Goal: Transaction & Acquisition: Purchase product/service

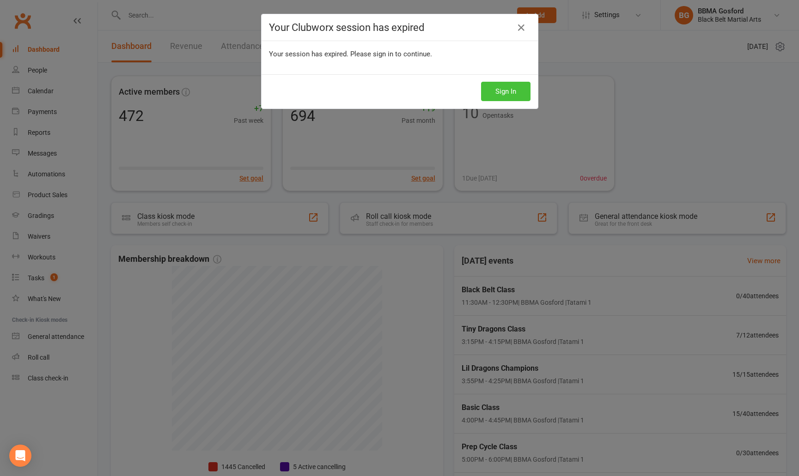
click at [499, 95] on button "Sign In" at bounding box center [505, 91] width 49 height 19
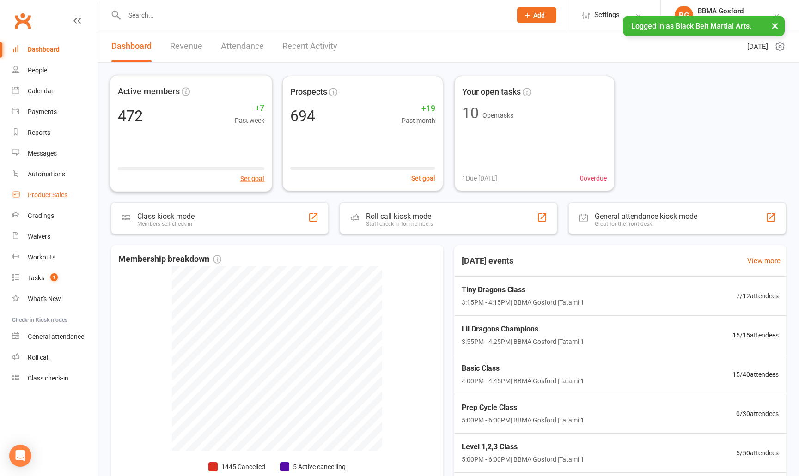
click at [45, 192] on div "Product Sales" at bounding box center [48, 194] width 40 height 7
select select "100"
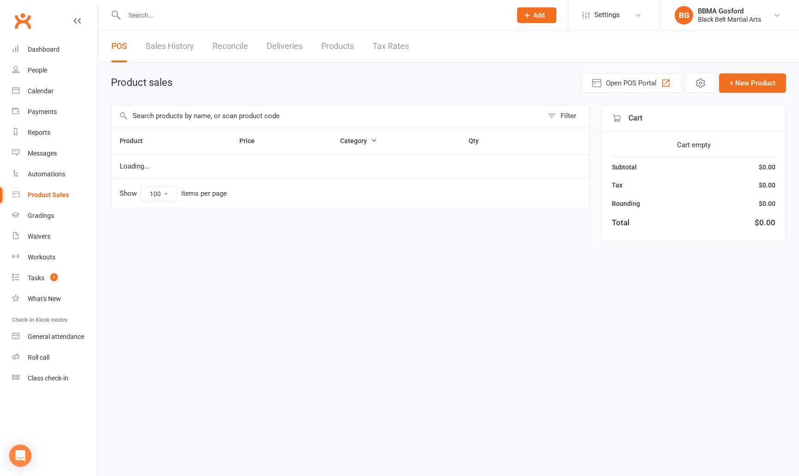
click at [187, 119] on input "text" at bounding box center [327, 115] width 432 height 21
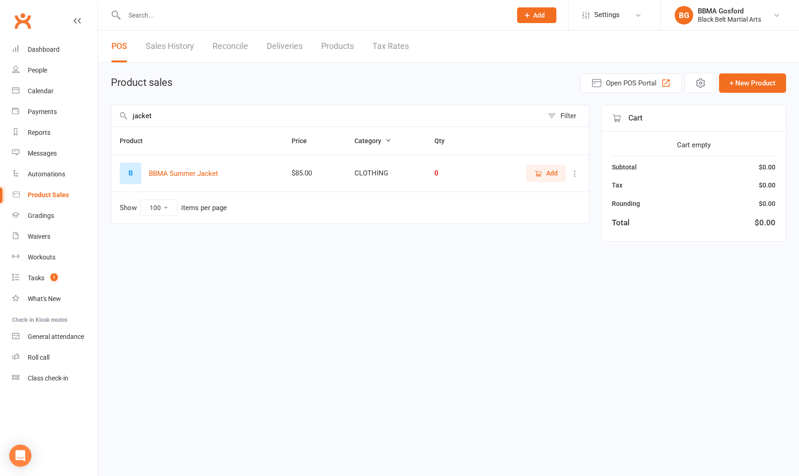
type input "jacket"
click at [548, 178] on span "Add" at bounding box center [552, 173] width 12 height 10
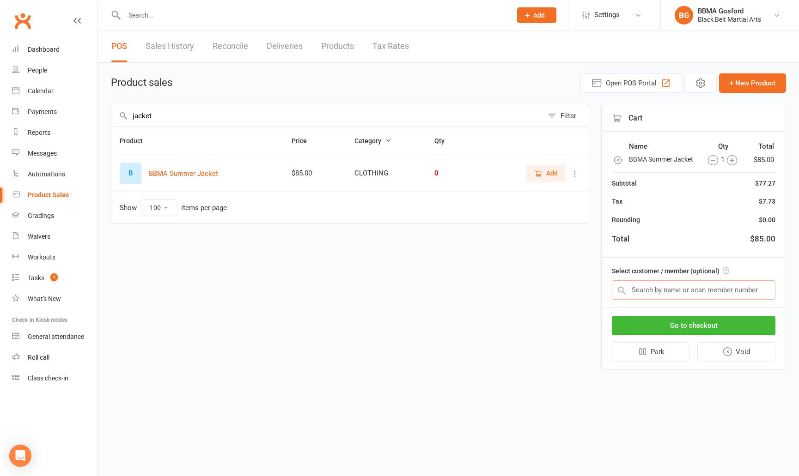
click at [656, 290] on input "text" at bounding box center [694, 290] width 164 height 19
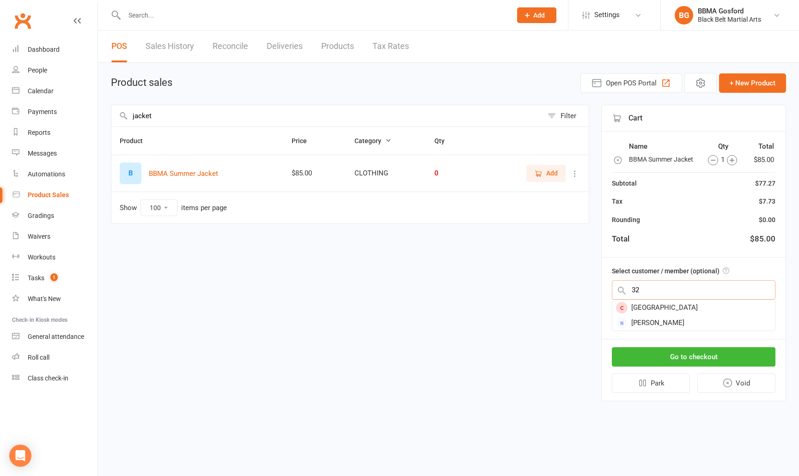
type input "3"
type input "bec roast"
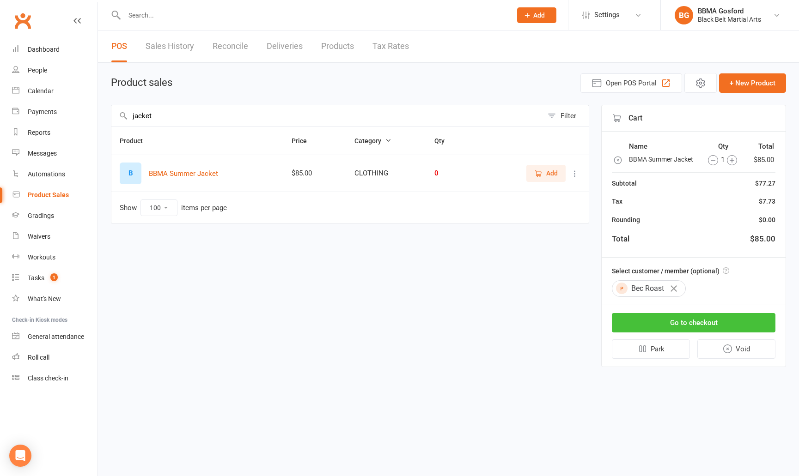
click at [713, 320] on button "Go to checkout" at bounding box center [694, 322] width 164 height 19
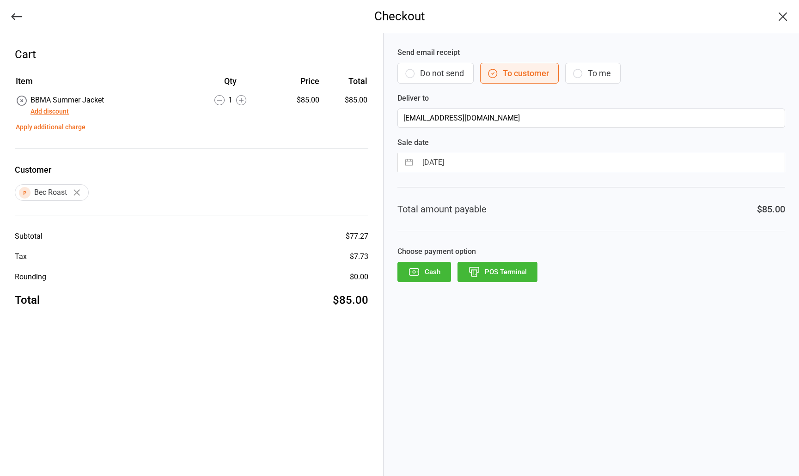
click at [55, 110] on button "Add discount" at bounding box center [50, 112] width 38 height 10
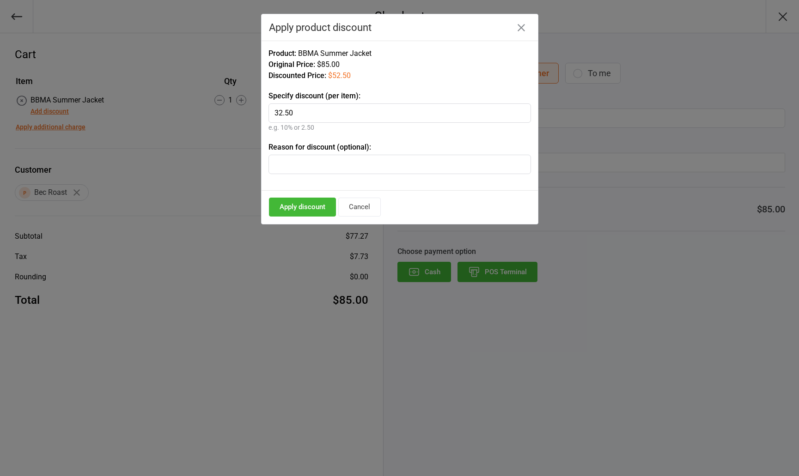
type input "32.50"
click at [288, 215] on button "Apply discount" at bounding box center [302, 207] width 67 height 19
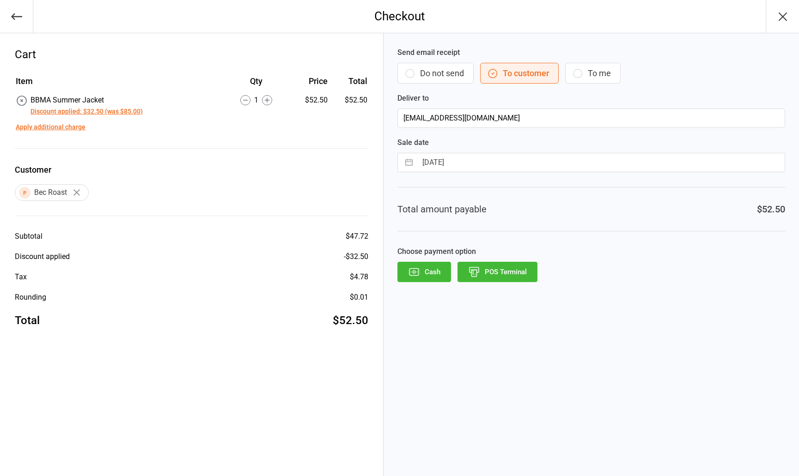
click at [500, 272] on button "POS Terminal" at bounding box center [498, 272] width 80 height 20
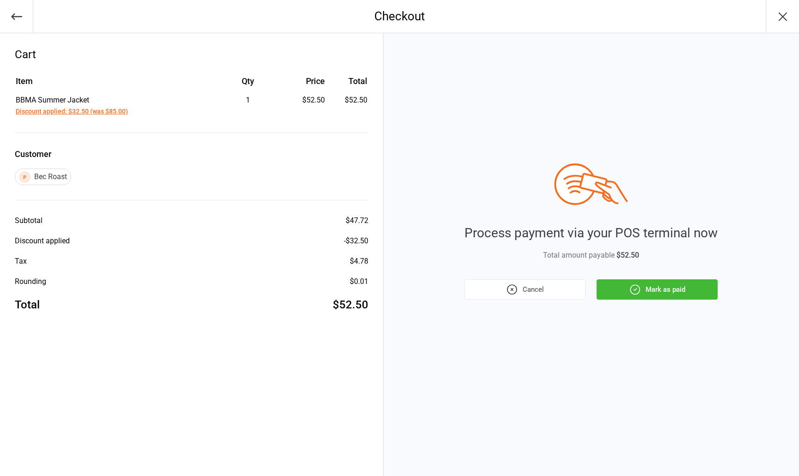
click at [660, 292] on button "Mark as paid" at bounding box center [657, 290] width 121 height 20
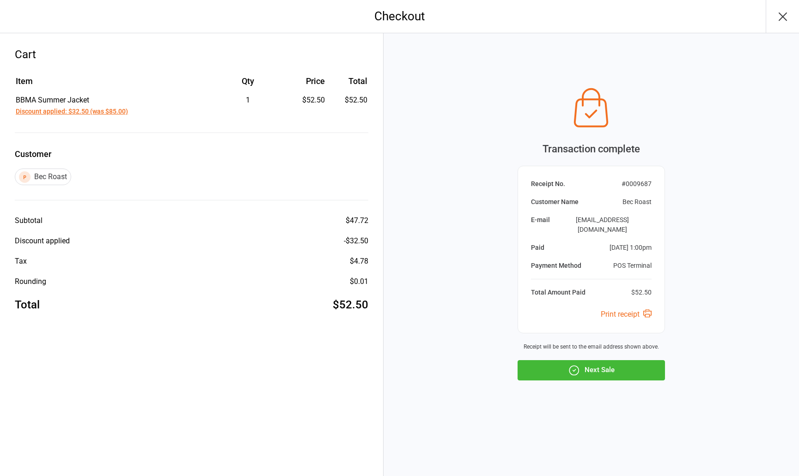
click at [597, 366] on button "Next Sale" at bounding box center [591, 370] width 147 height 20
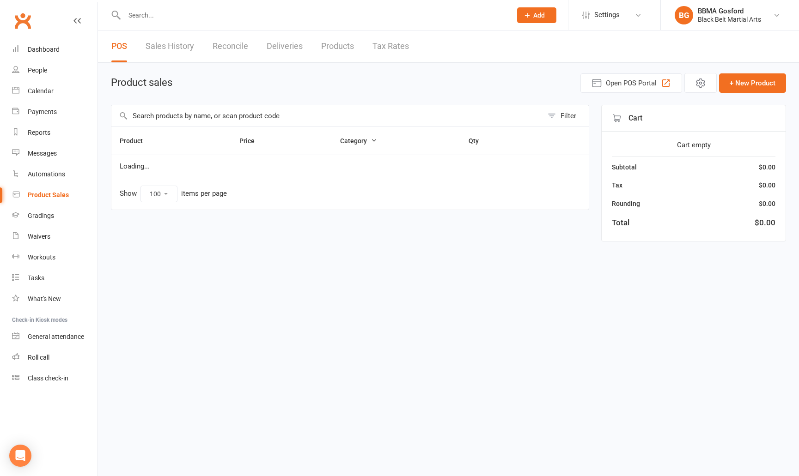
select select "100"
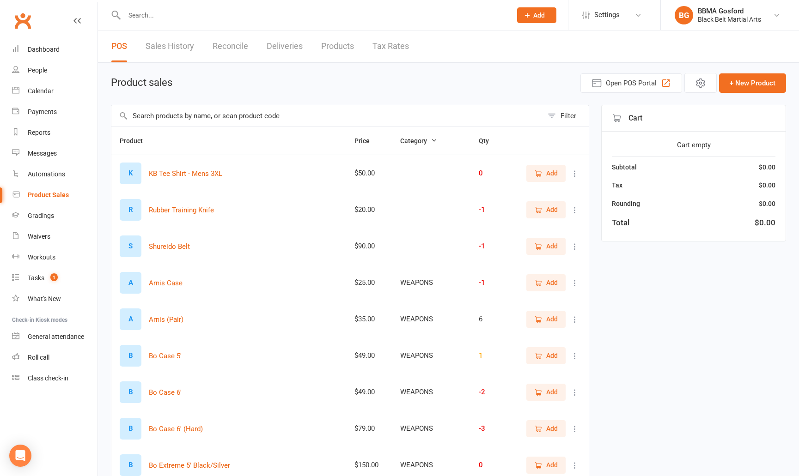
click at [171, 111] on input "text" at bounding box center [327, 115] width 432 height 21
click at [42, 280] on div "Tasks" at bounding box center [36, 278] width 17 height 7
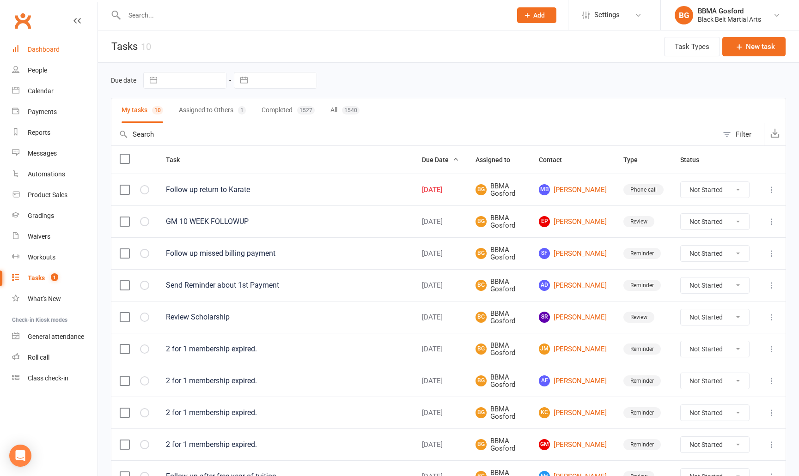
click at [50, 49] on div "Dashboard" at bounding box center [44, 49] width 32 height 7
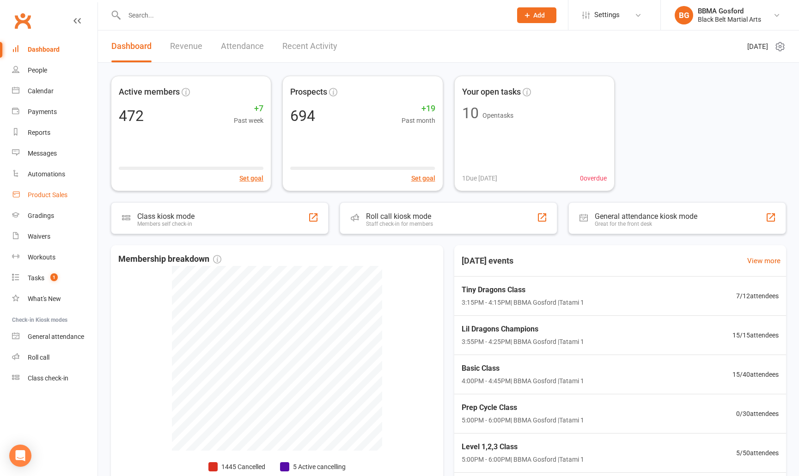
click at [49, 193] on div "Product Sales" at bounding box center [48, 194] width 40 height 7
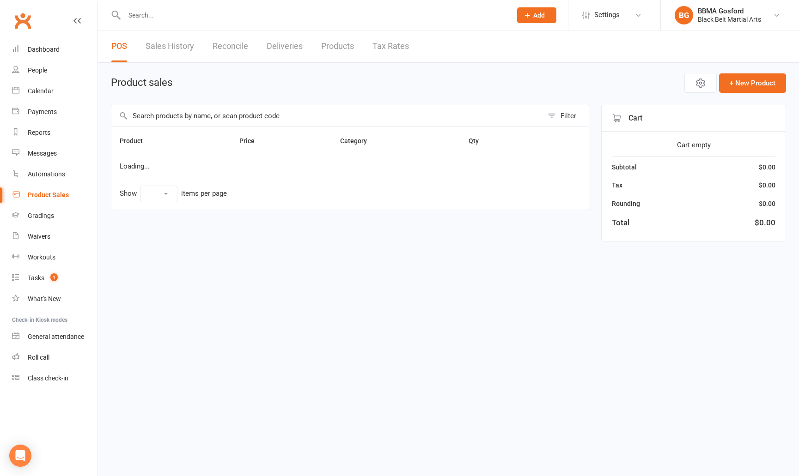
select select "100"
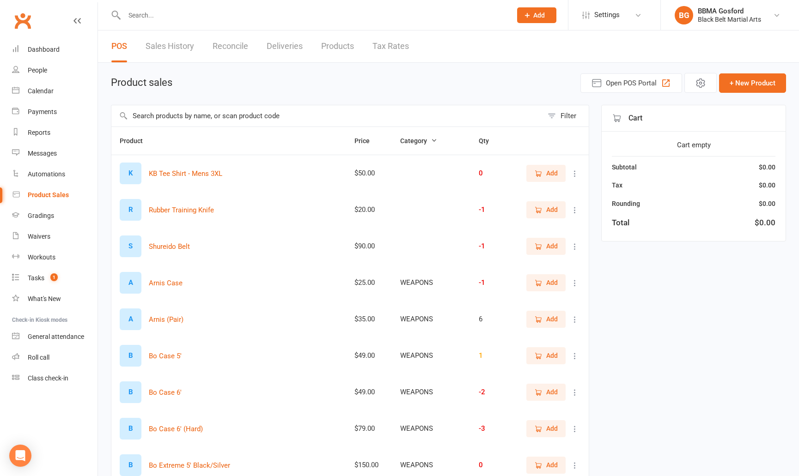
click at [187, 120] on input "text" at bounding box center [327, 115] width 432 height 21
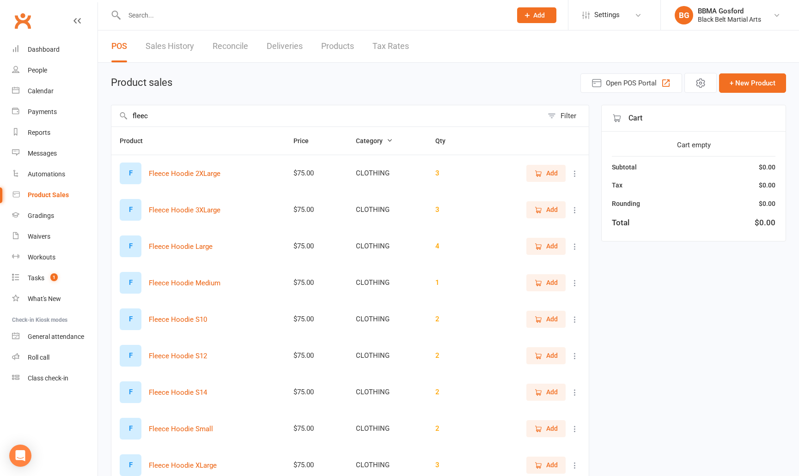
scroll to position [79, 0]
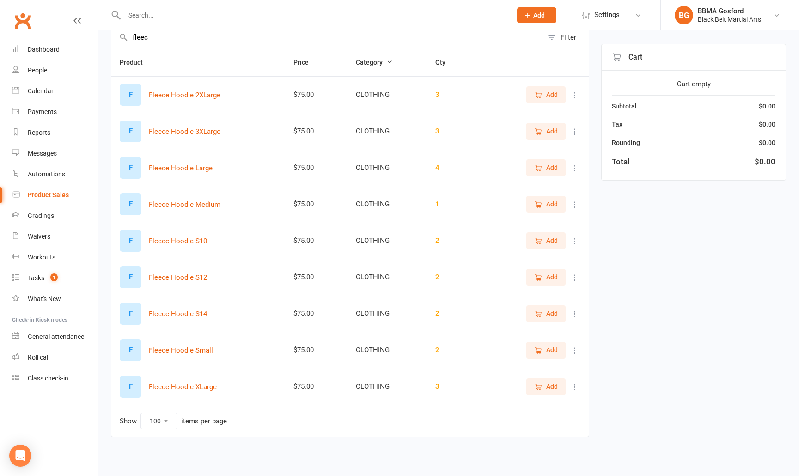
type input "fleec"
click at [544, 93] on span "Add" at bounding box center [546, 95] width 24 height 10
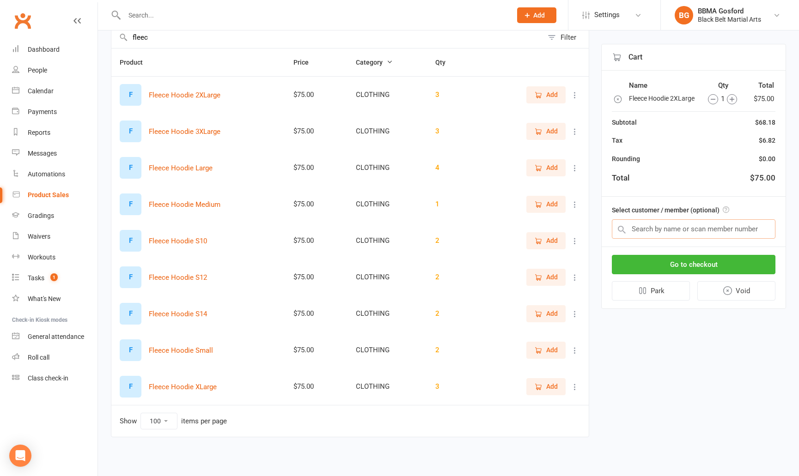
click at [670, 231] on input "text" at bounding box center [694, 229] width 164 height 19
type input "josh marks"
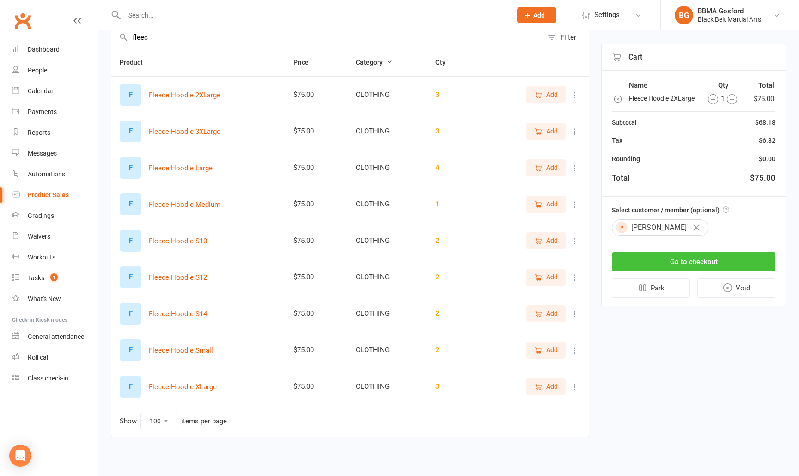
click at [700, 262] on button "Go to checkout" at bounding box center [694, 261] width 164 height 19
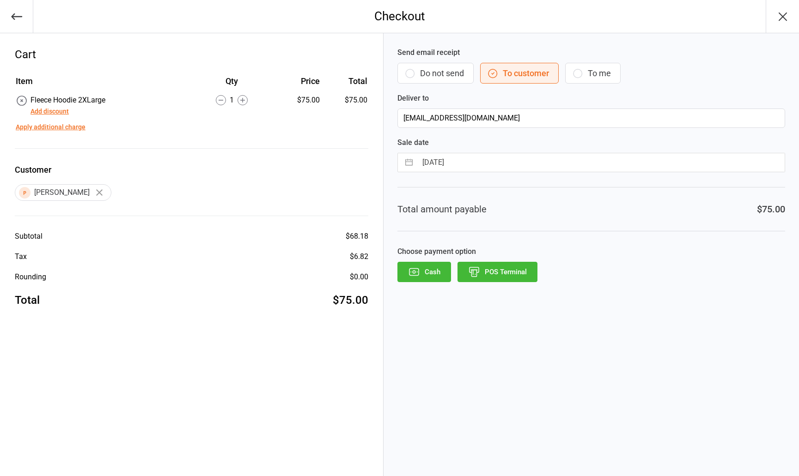
click at [503, 274] on button "POS Terminal" at bounding box center [498, 272] width 80 height 20
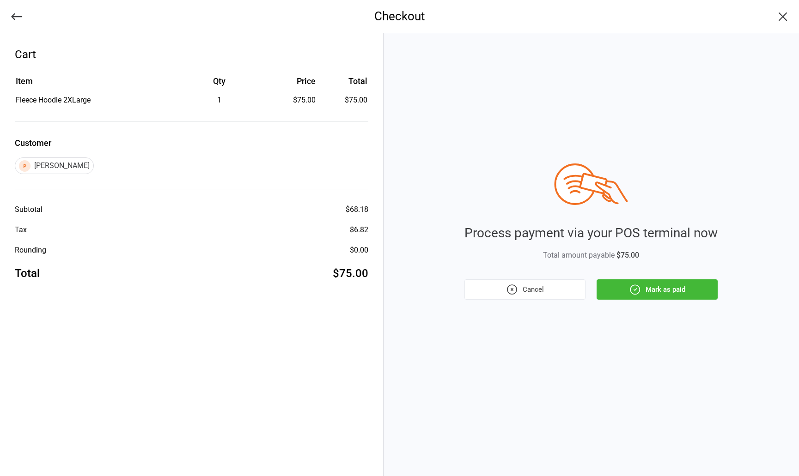
click at [671, 291] on button "Mark as paid" at bounding box center [657, 290] width 121 height 20
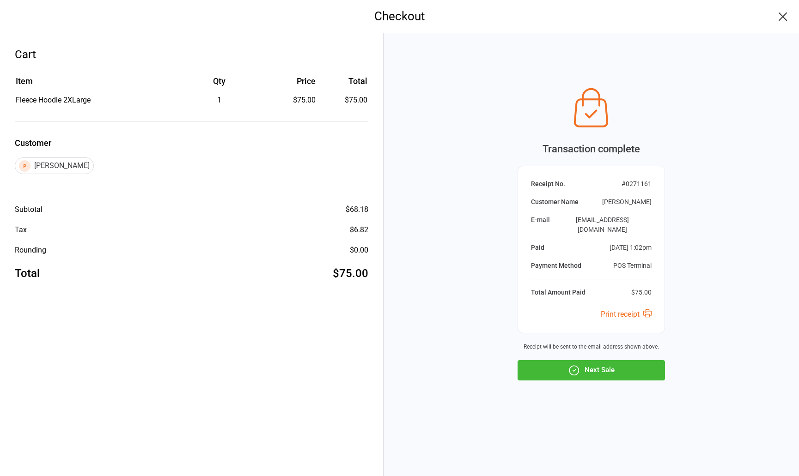
click at [603, 365] on button "Next Sale" at bounding box center [591, 370] width 147 height 20
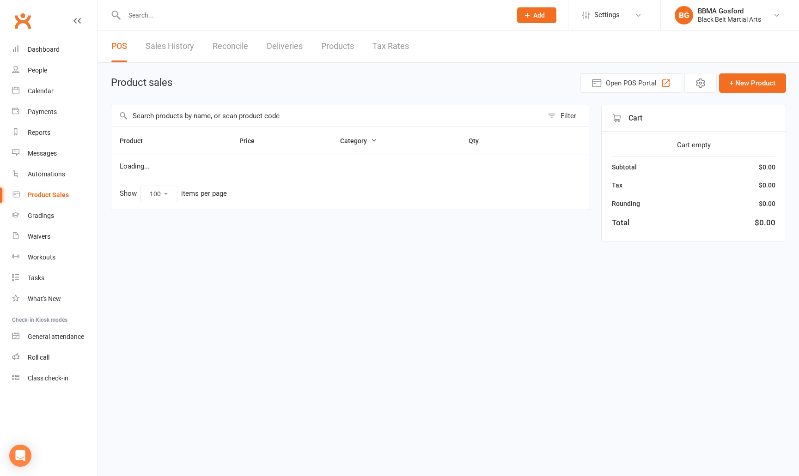
select select "100"
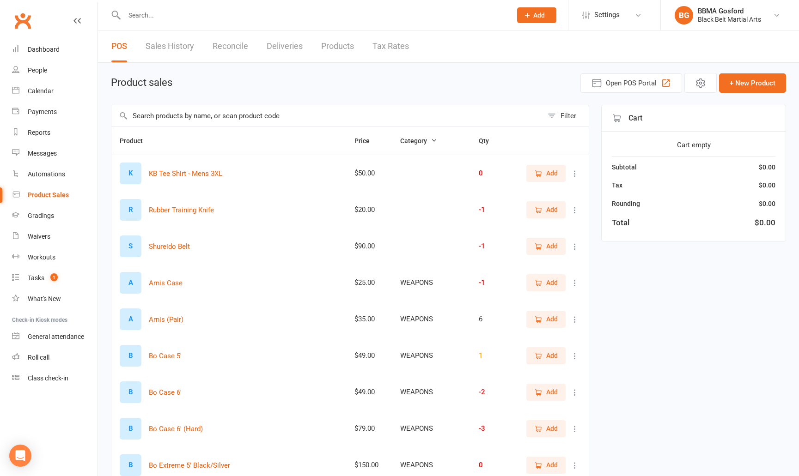
click at [332, 48] on link "Products" at bounding box center [337, 47] width 33 height 32
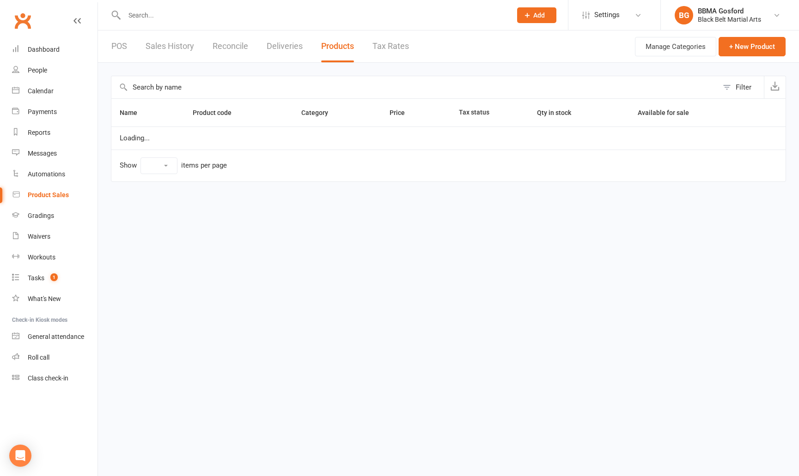
select select "100"
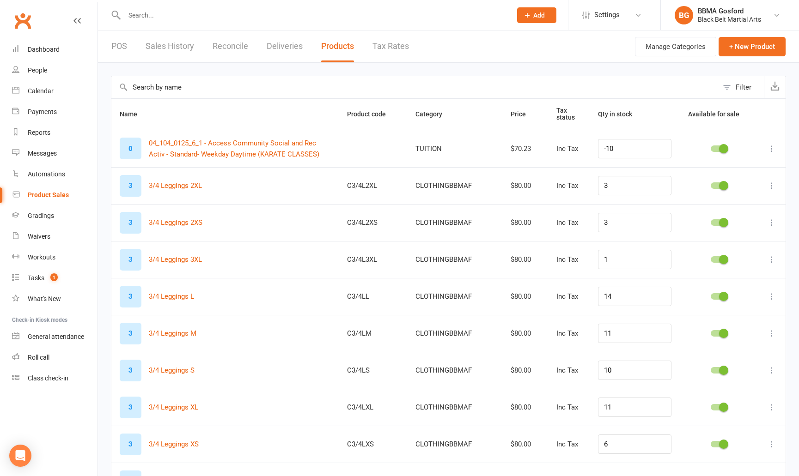
click at [172, 86] on input "text" at bounding box center [414, 87] width 607 height 22
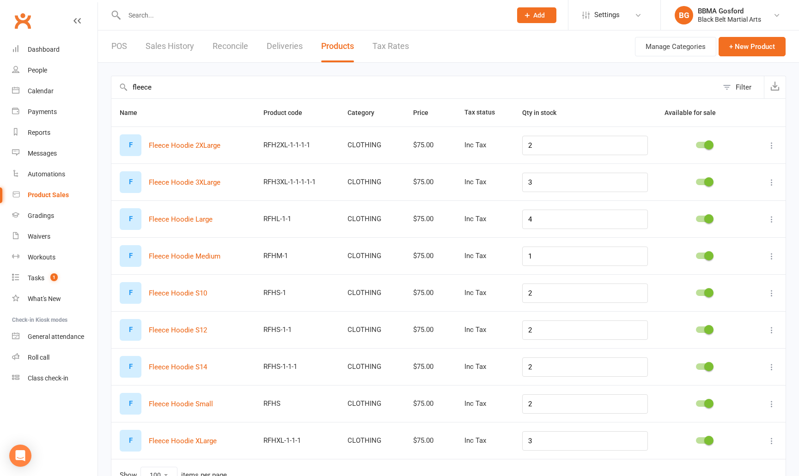
type input "fleece"
drag, startPoint x: 536, startPoint y: 220, endPoint x: 518, endPoint y: 220, distance: 18.0
click at [522, 220] on input "4" at bounding box center [585, 219] width 126 height 19
type input "3"
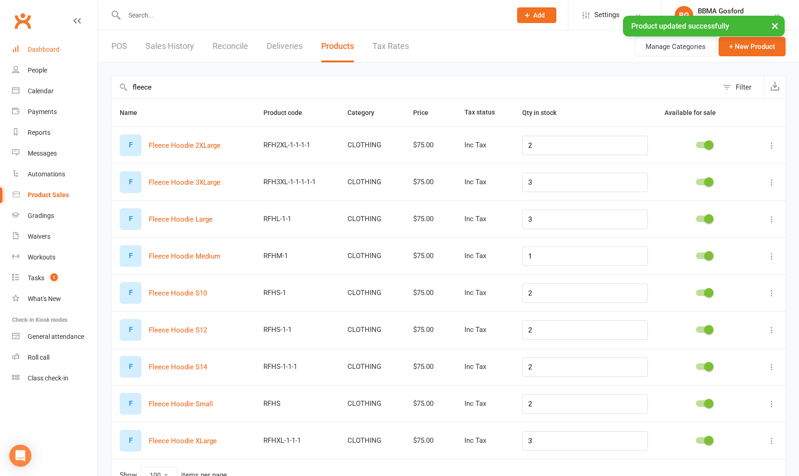
click at [50, 55] on link "Dashboard" at bounding box center [54, 49] width 85 height 21
